Goal: Find specific page/section: Find specific page/section

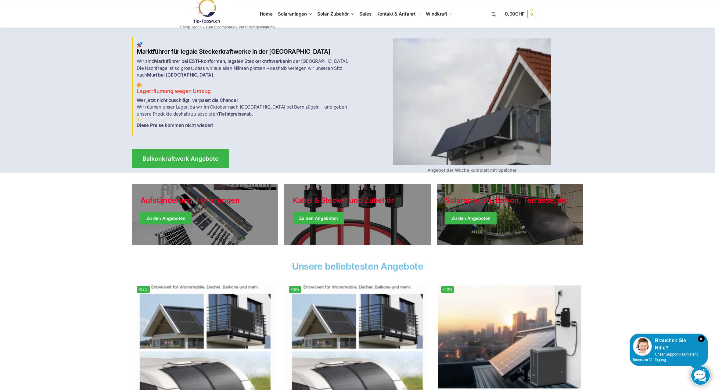
click at [266, 15] on link at bounding box center [226, 11] width 95 height 25
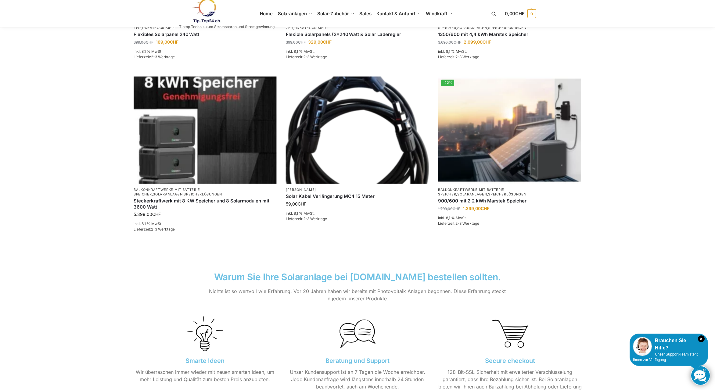
scroll to position [497, 0]
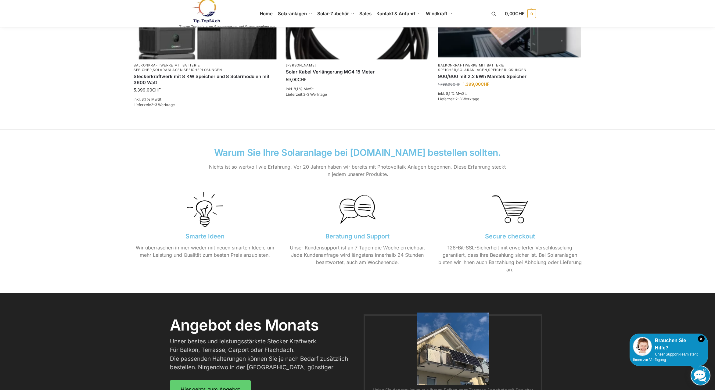
click at [355, 209] on img at bounding box center [357, 209] width 36 height 36
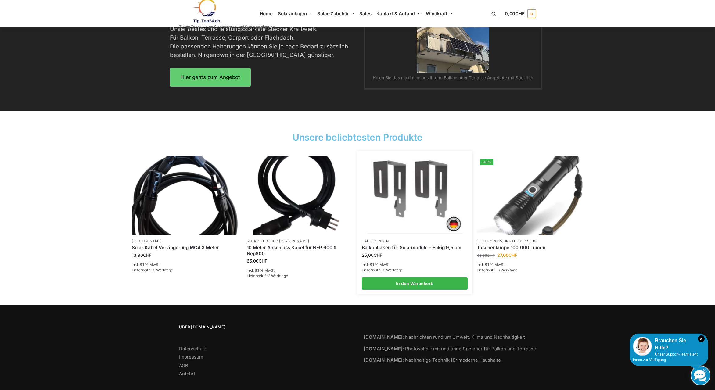
scroll to position [818, 0]
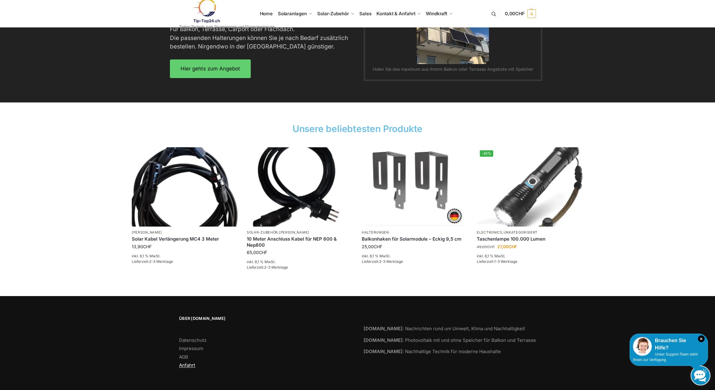
click at [187, 365] on link "Anfahrt" at bounding box center [187, 365] width 16 height 6
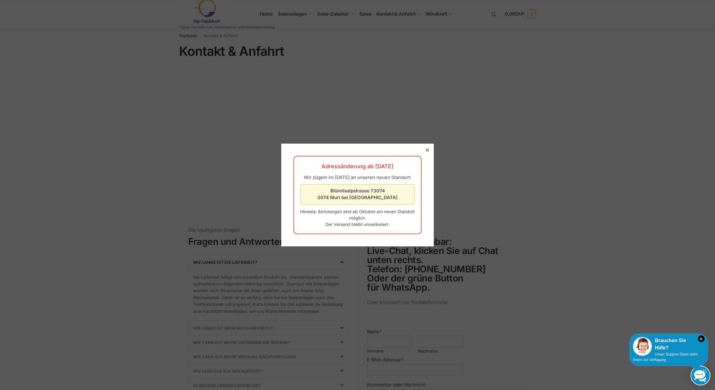
click at [427, 148] on icon at bounding box center [427, 149] width 3 height 3
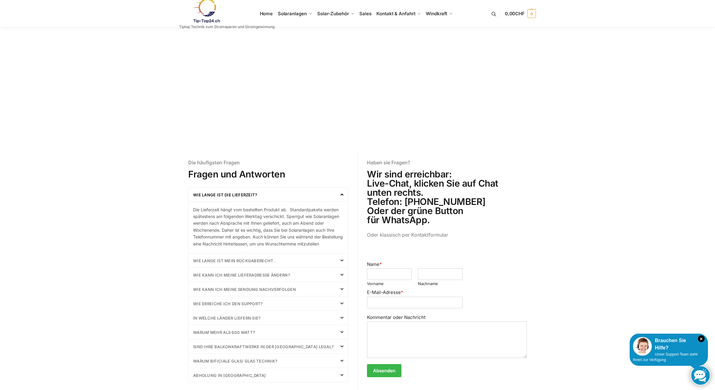
scroll to position [93, 0]
